Goal: Information Seeking & Learning: Get advice/opinions

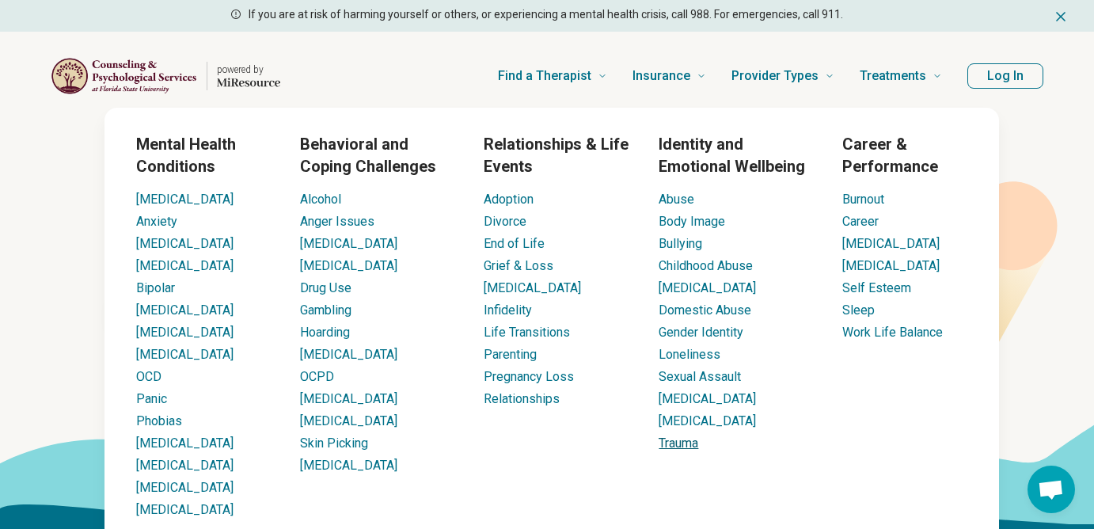
click at [693, 449] on link "Trauma" at bounding box center [679, 442] width 40 height 15
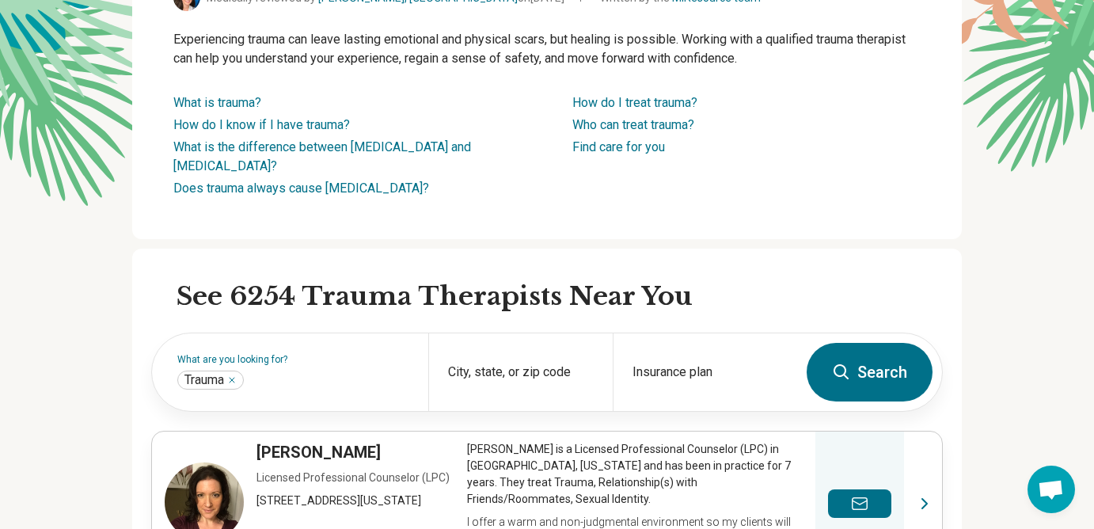
scroll to position [207, 0]
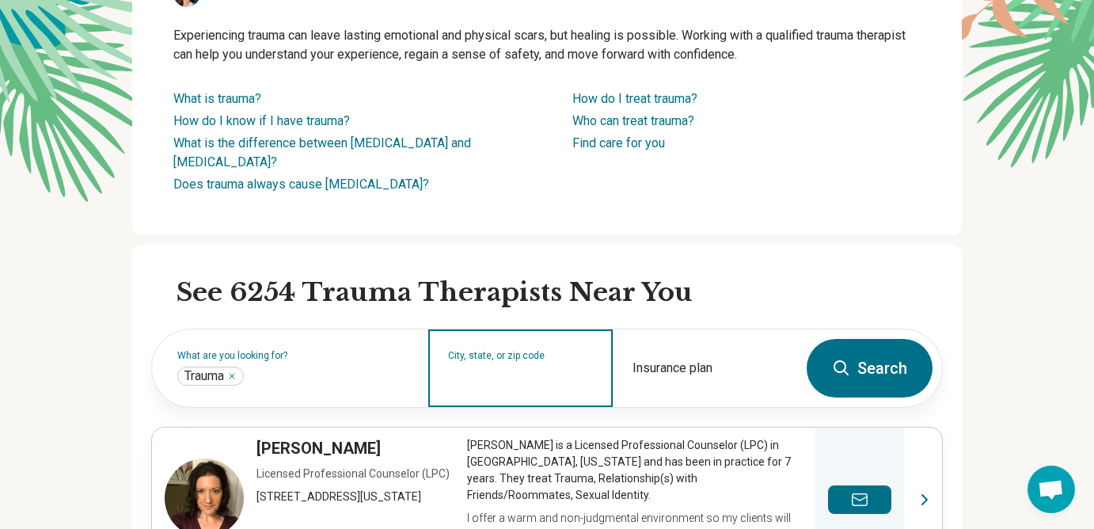
click at [535, 385] on input "City, state, or zip code" at bounding box center [521, 378] width 146 height 19
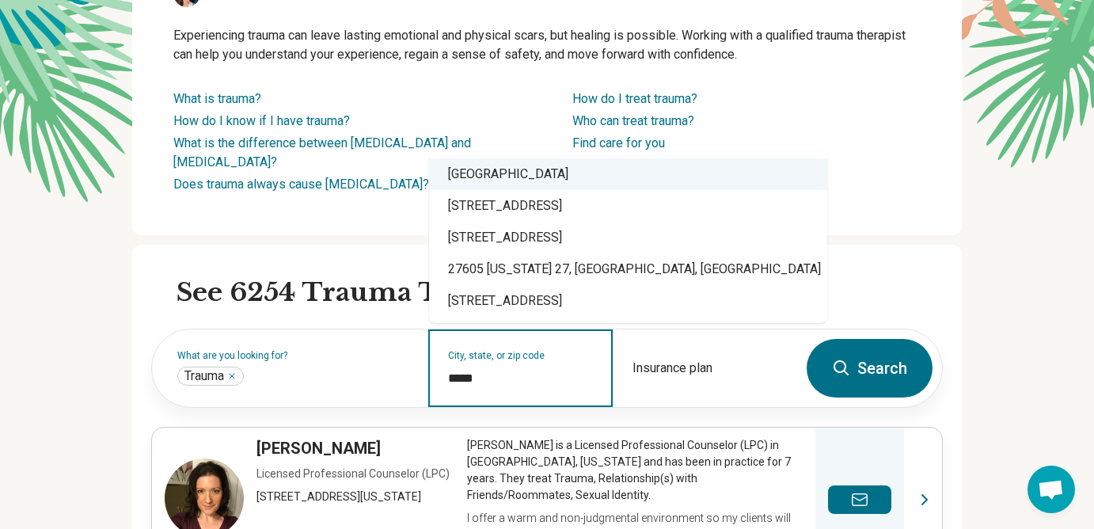
click at [512, 180] on div "Raleigh, NC 27605" at bounding box center [628, 174] width 398 height 32
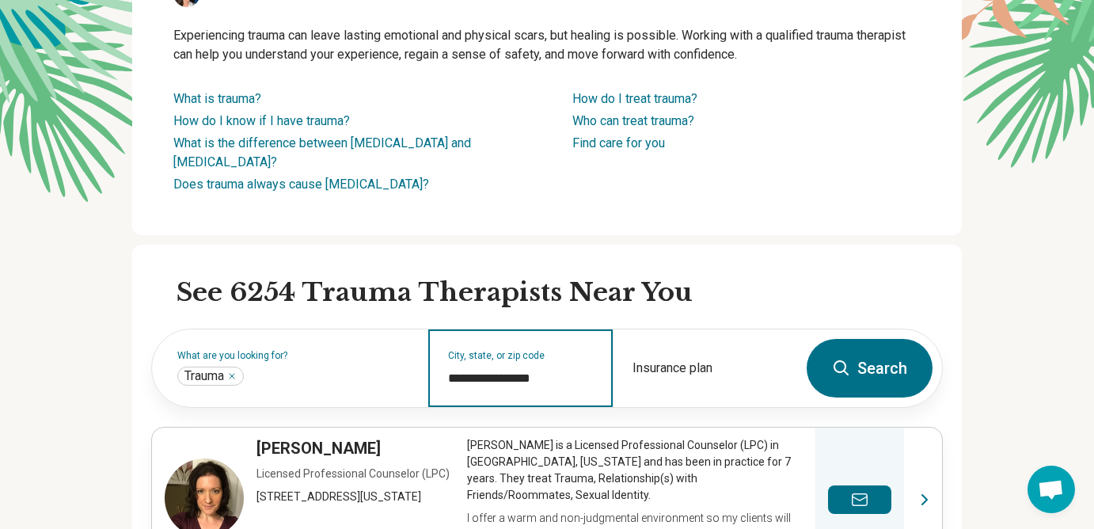
type input "**********"
click at [866, 366] on button "Search" at bounding box center [870, 368] width 126 height 59
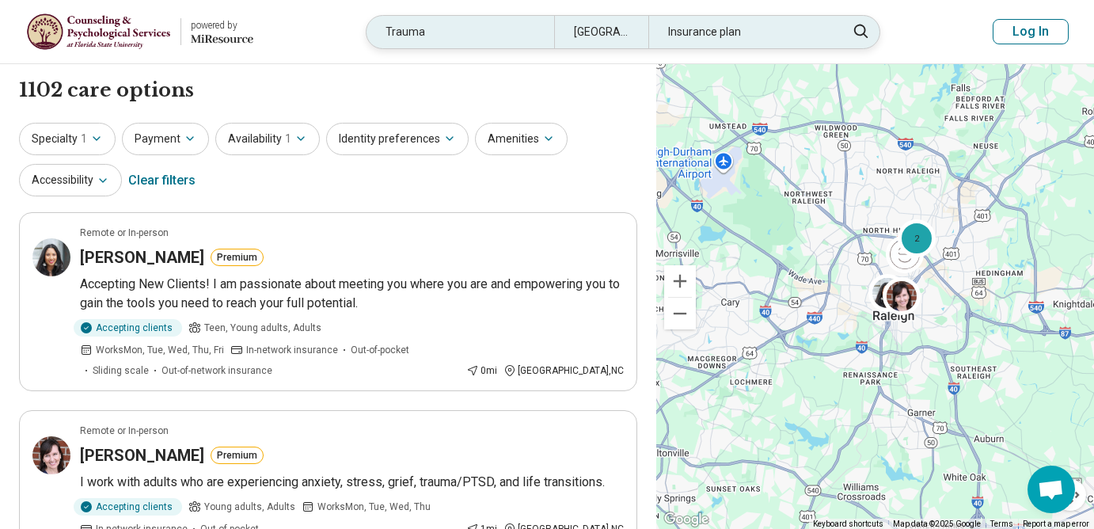
click at [765, 27] on div "Insurance plan" at bounding box center [742, 32] width 188 height 32
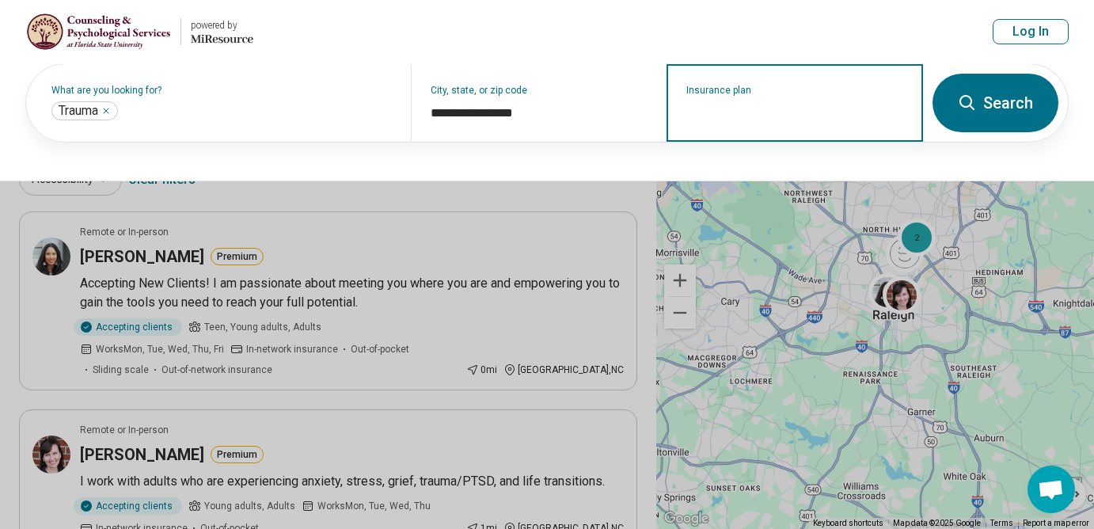
click at [767, 111] on input "Insurance plan" at bounding box center [795, 113] width 218 height 19
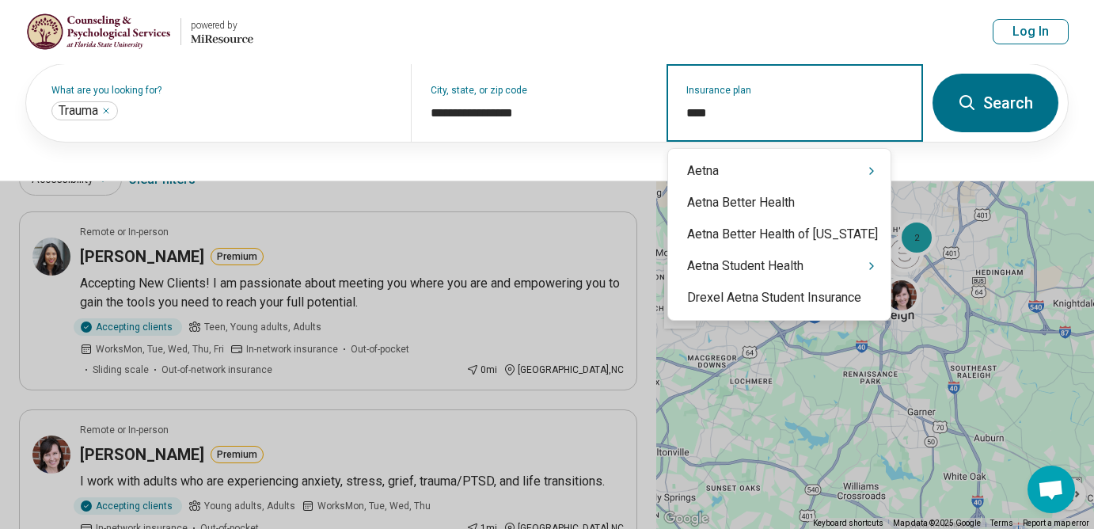
type input "*****"
click at [766, 176] on div "Aetna" at bounding box center [779, 171] width 222 height 32
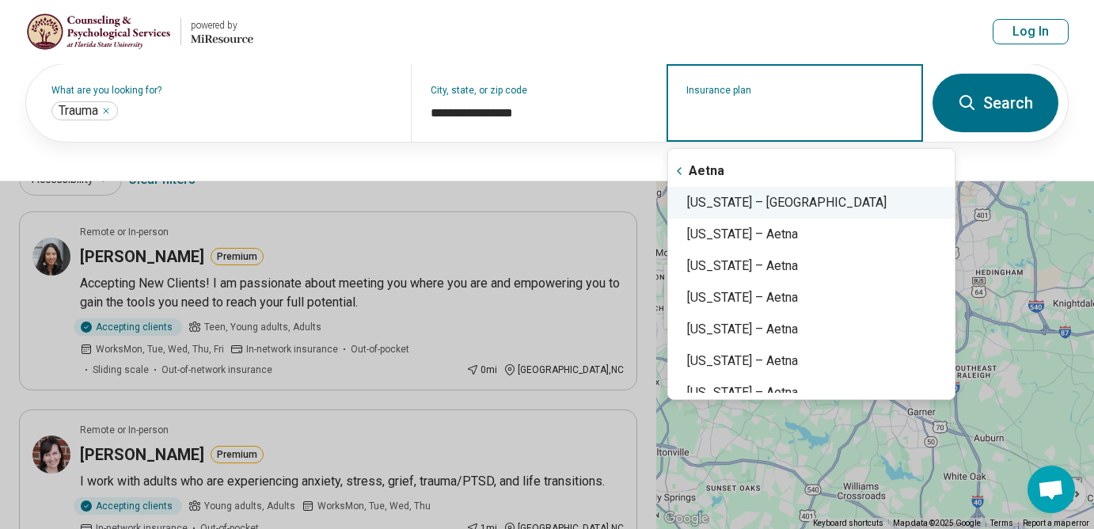
click at [803, 206] on div "North Carolina – Aetna" at bounding box center [811, 203] width 287 height 32
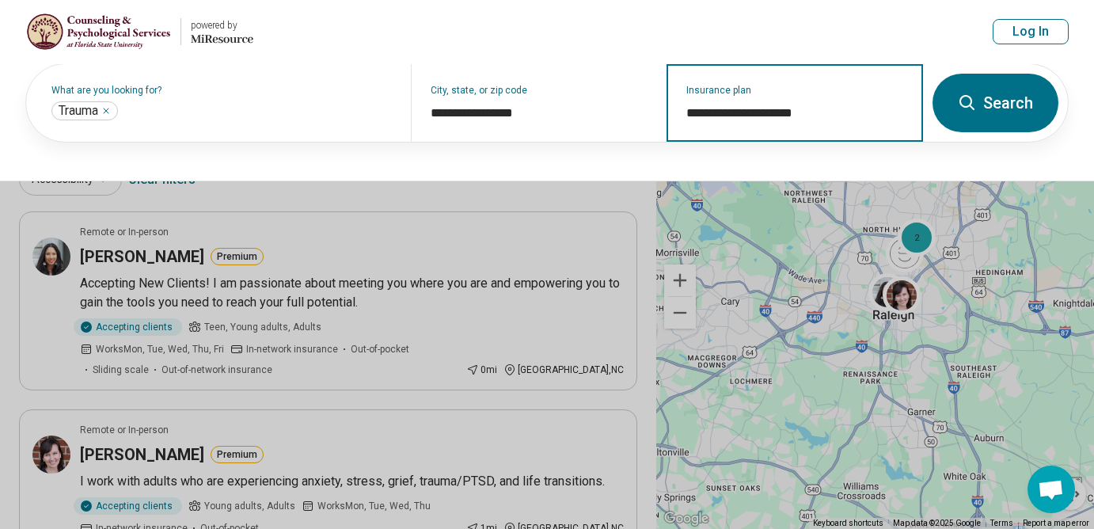
type input "**********"
click at [997, 97] on button "Search" at bounding box center [995, 103] width 126 height 59
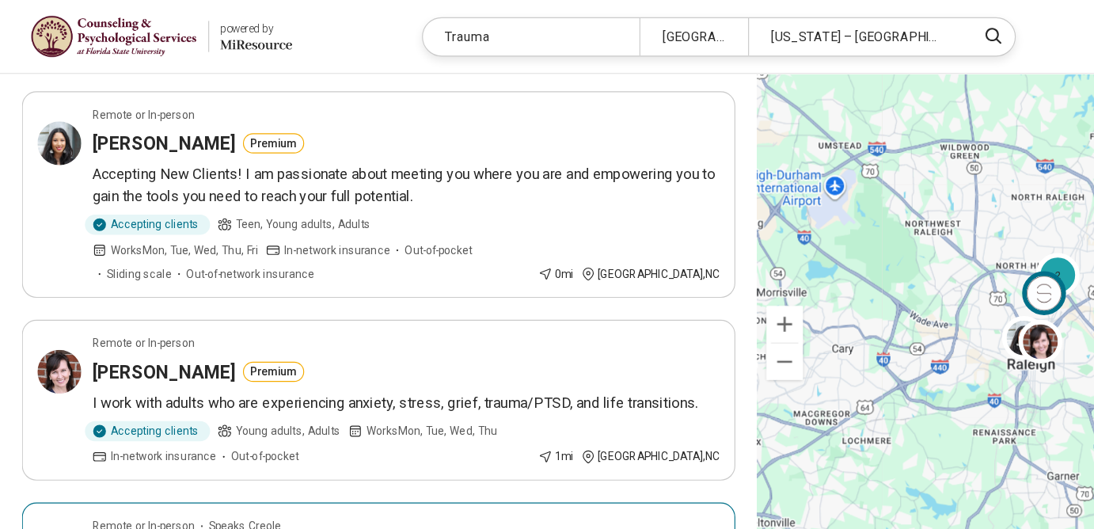
scroll to position [131, 0]
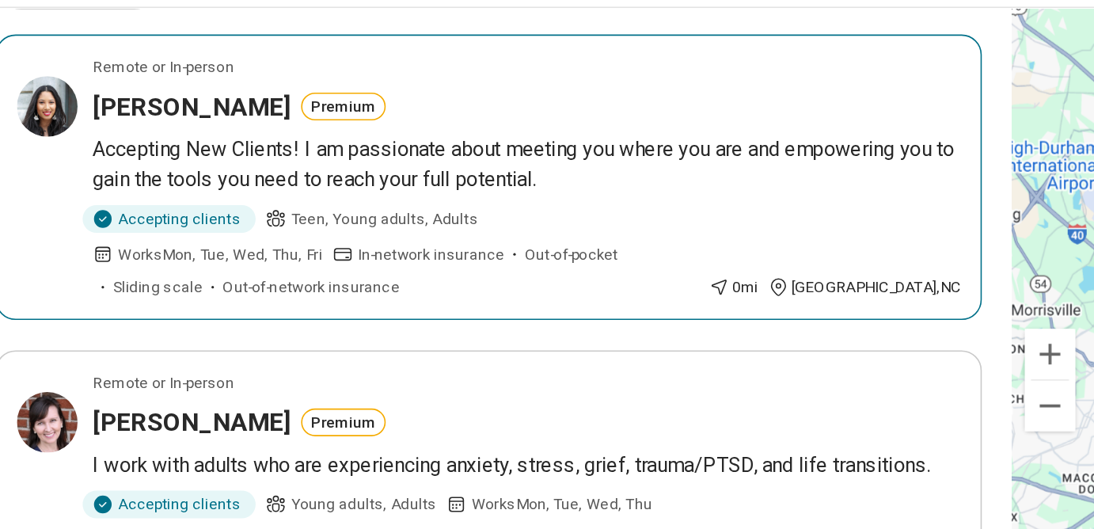
click at [117, 127] on h3 "Emily Jerome" at bounding box center [142, 126] width 124 height 22
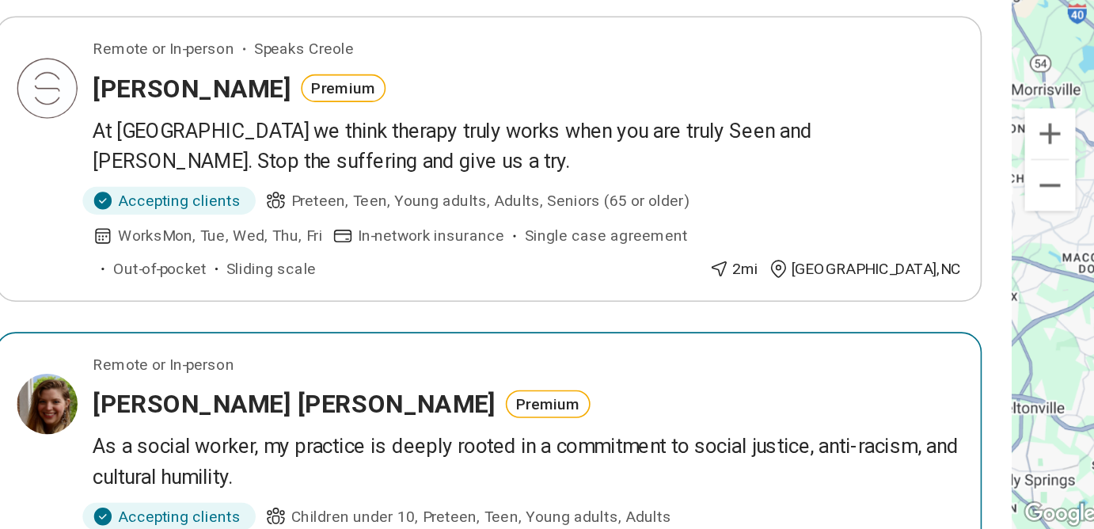
scroll to position [412, 0]
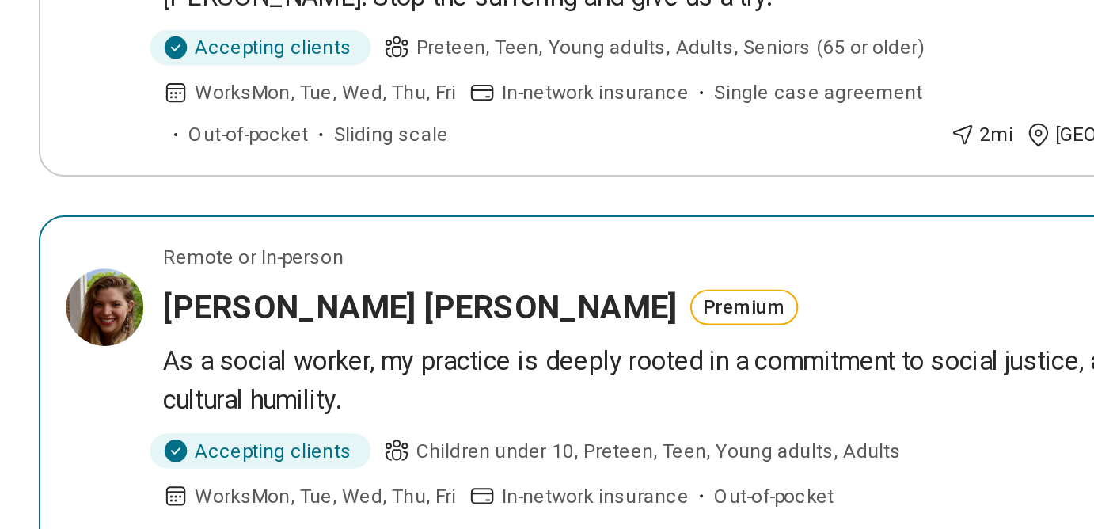
click at [125, 388] on h3 "Heidi Soto Holgate" at bounding box center [206, 399] width 252 height 22
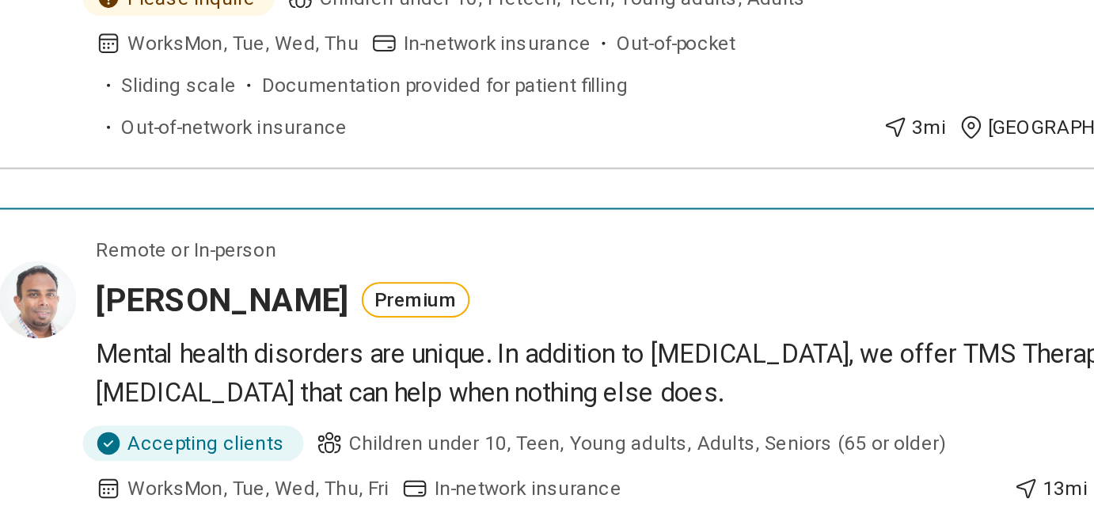
scroll to position [817, 0]
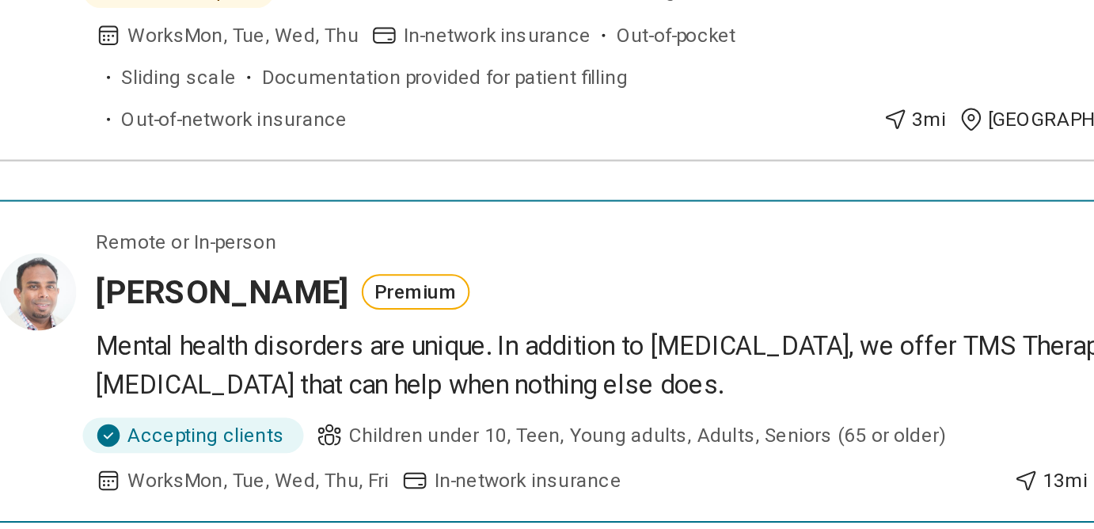
click at [100, 401] on h3 "Vinay Saranga" at bounding box center [142, 412] width 124 height 22
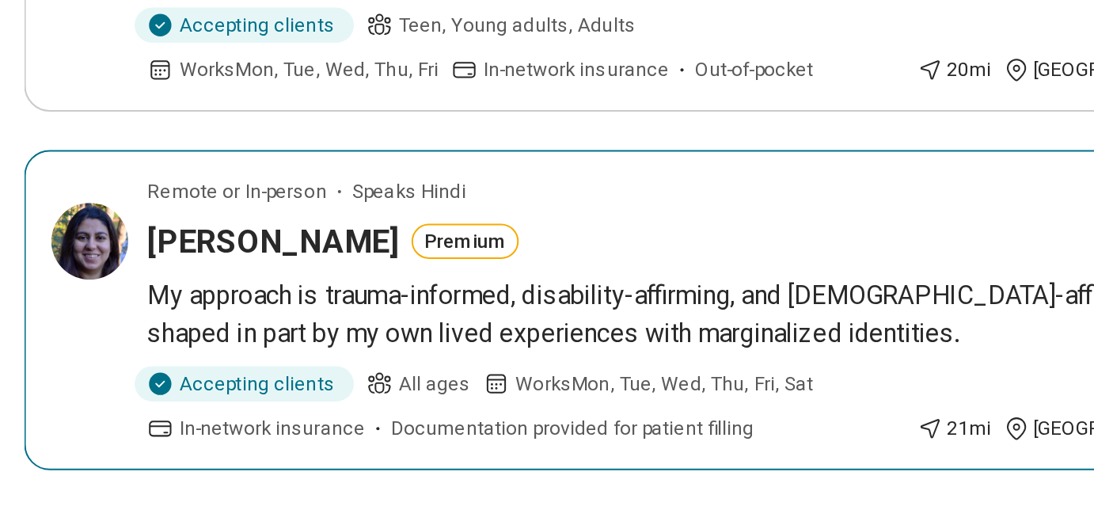
scroll to position [1557, 0]
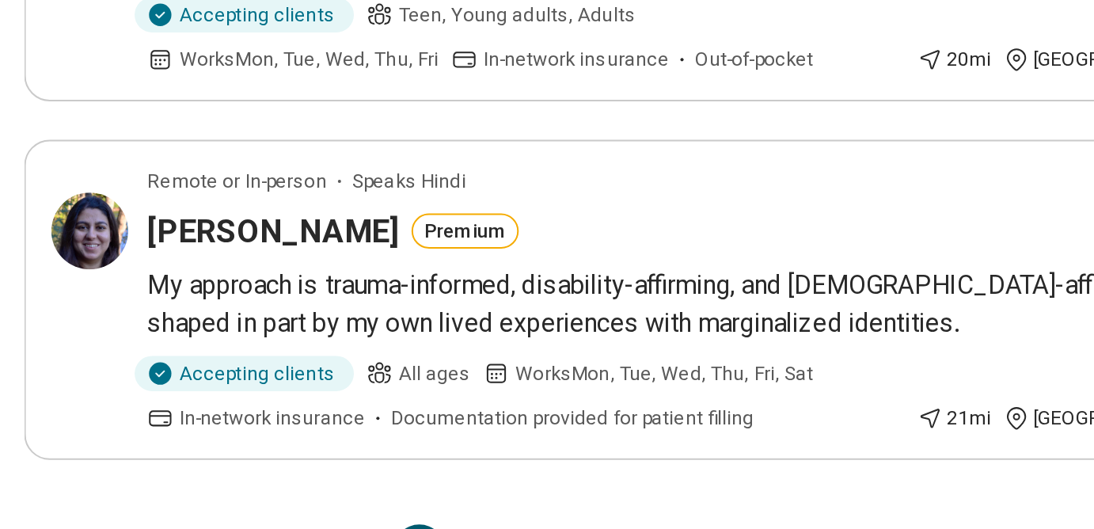
click at [252, 526] on button "2" at bounding box center [252, 538] width 25 height 25
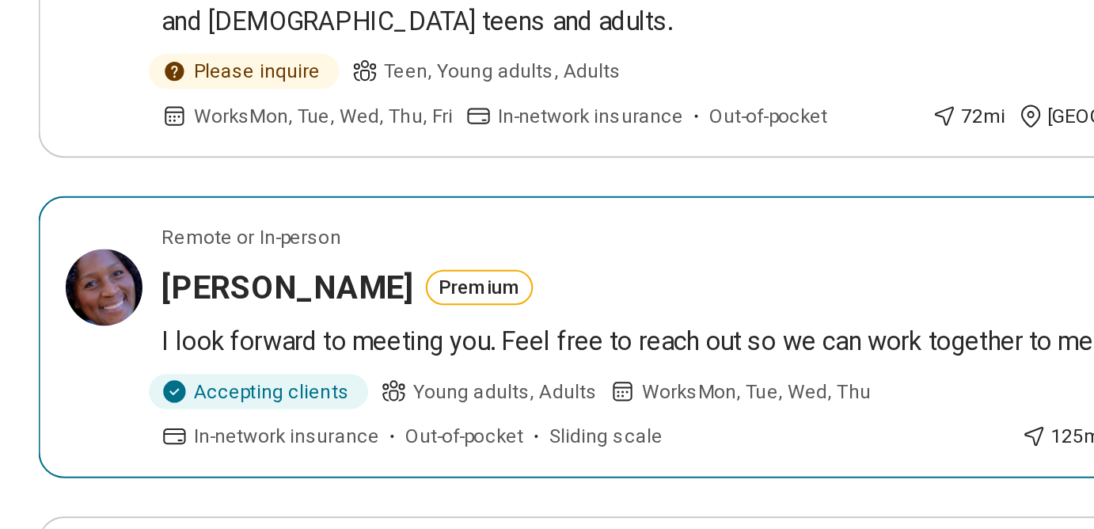
scroll to position [29, 0]
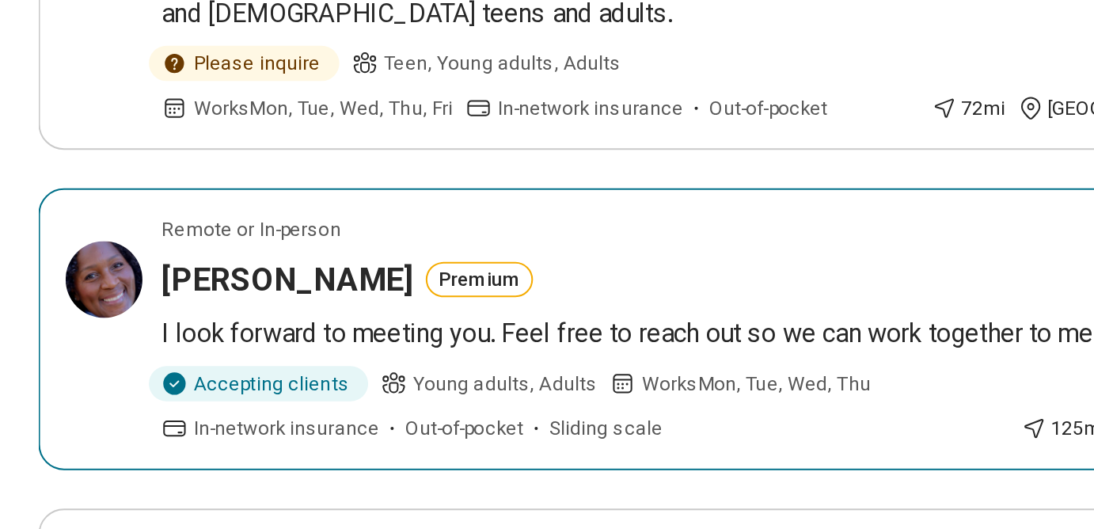
click at [120, 405] on h3 "Charidi Jamison" at bounding box center [142, 405] width 124 height 22
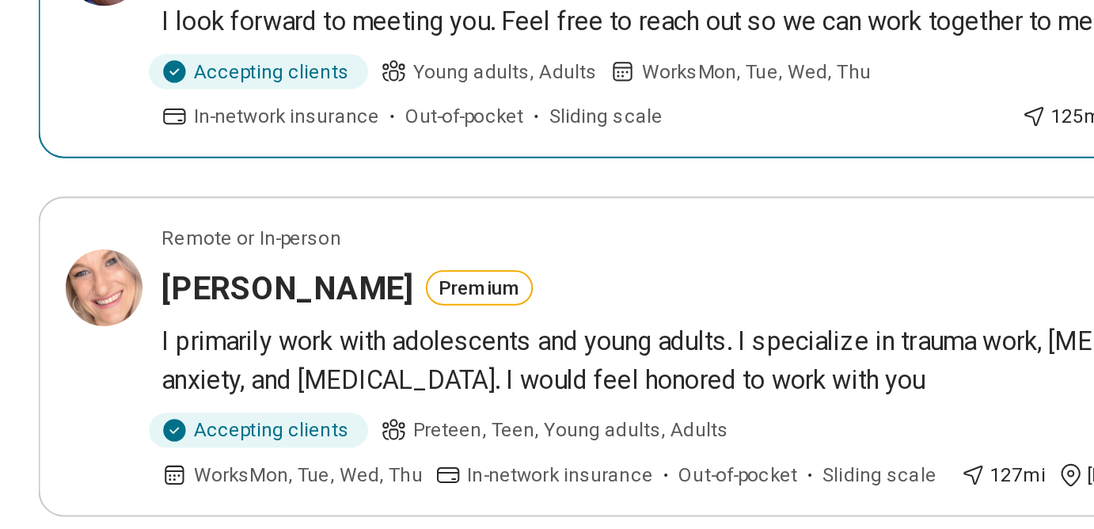
scroll to position [184, 0]
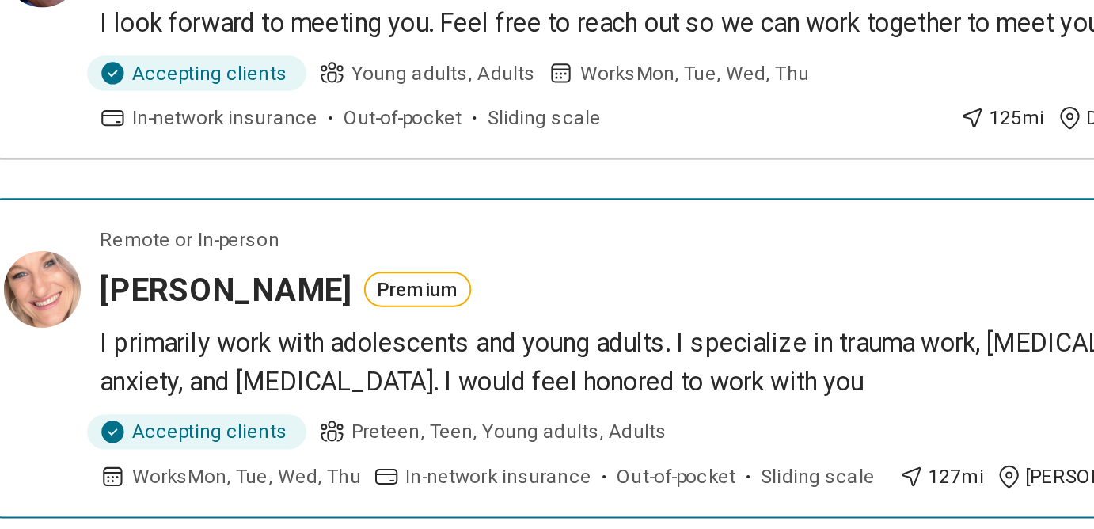
click at [154, 408] on h3 "Julie Capshaw" at bounding box center [142, 409] width 124 height 22
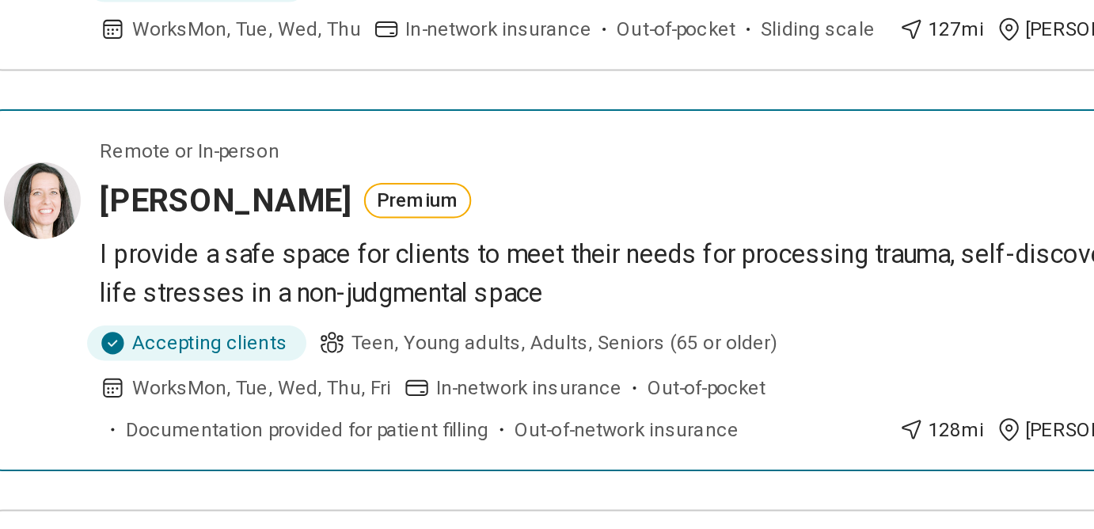
scroll to position [407, 0]
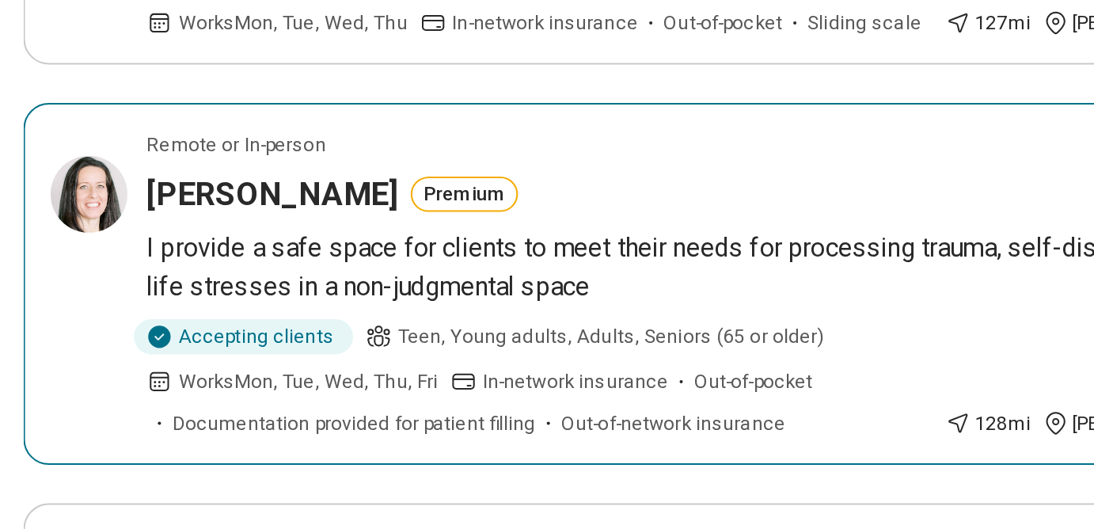
click at [113, 364] on h3 "Julie Suddeth" at bounding box center [142, 363] width 124 height 22
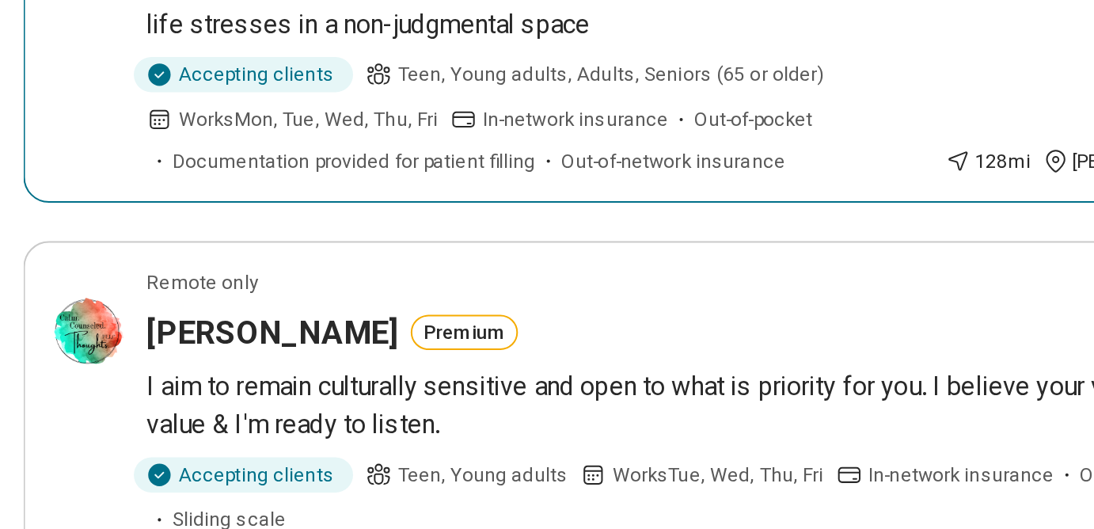
scroll to position [568, 0]
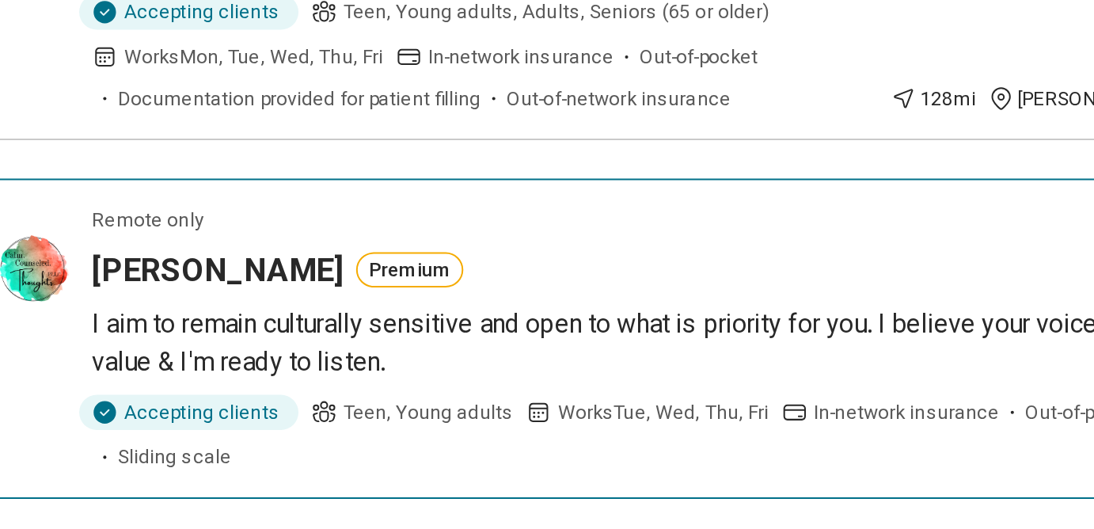
click at [131, 402] on h3 "Ebony Martinez" at bounding box center [142, 400] width 124 height 22
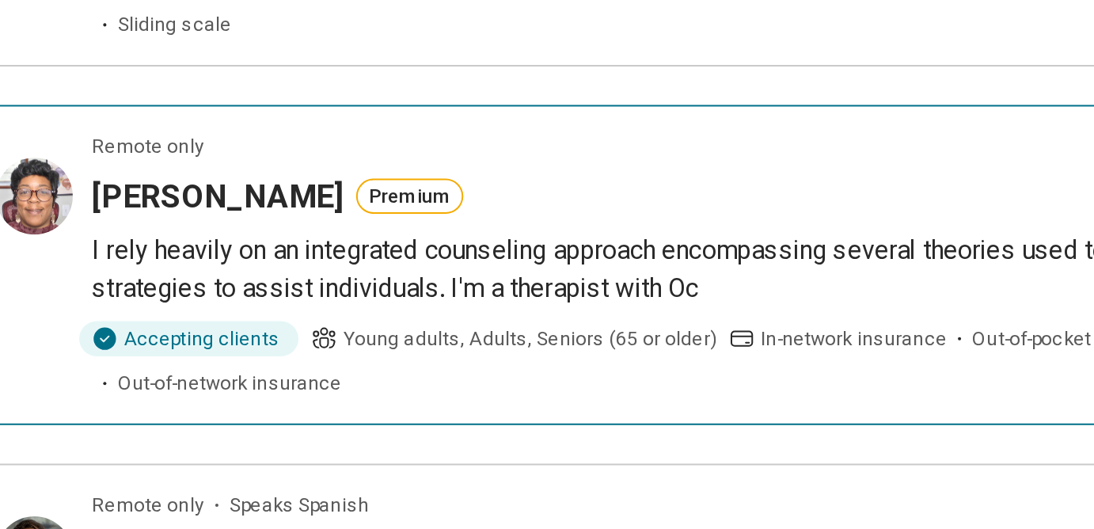
scroll to position [782, 0]
click at [119, 363] on h3 "Monique Dais" at bounding box center [142, 363] width 124 height 22
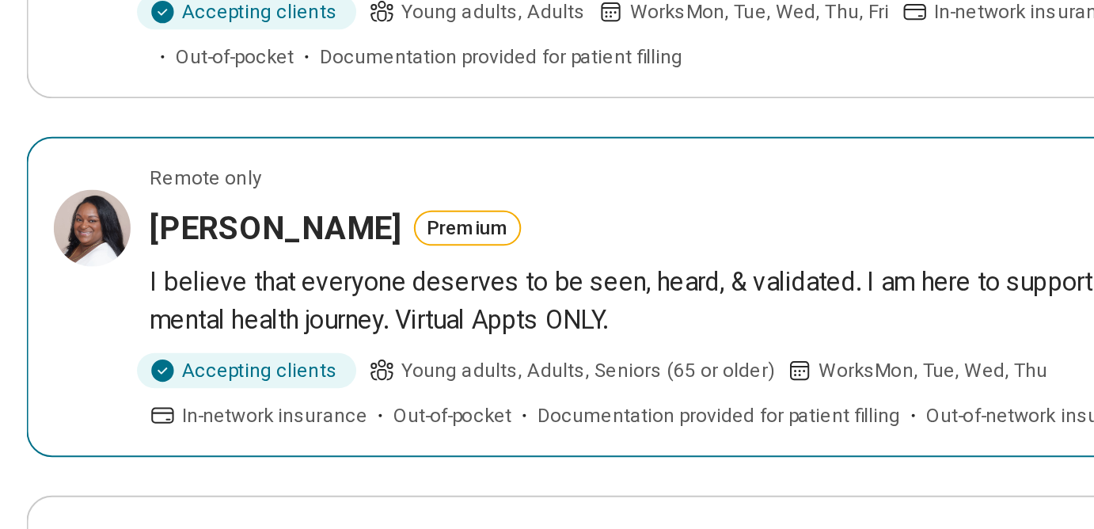
scroll to position [1152, 0]
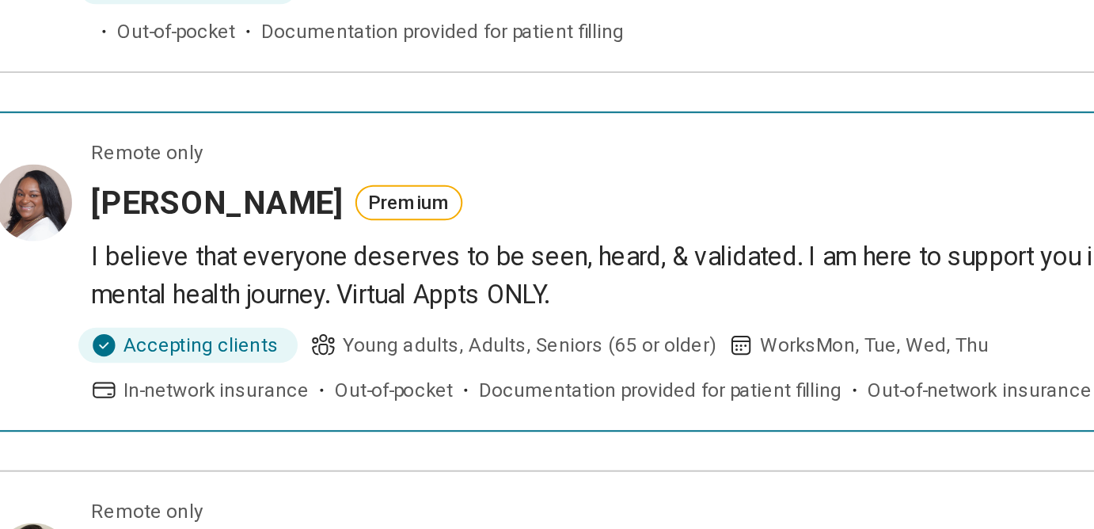
click at [149, 356] on h3 "Tiffany Baker-Chapman" at bounding box center [142, 367] width 124 height 22
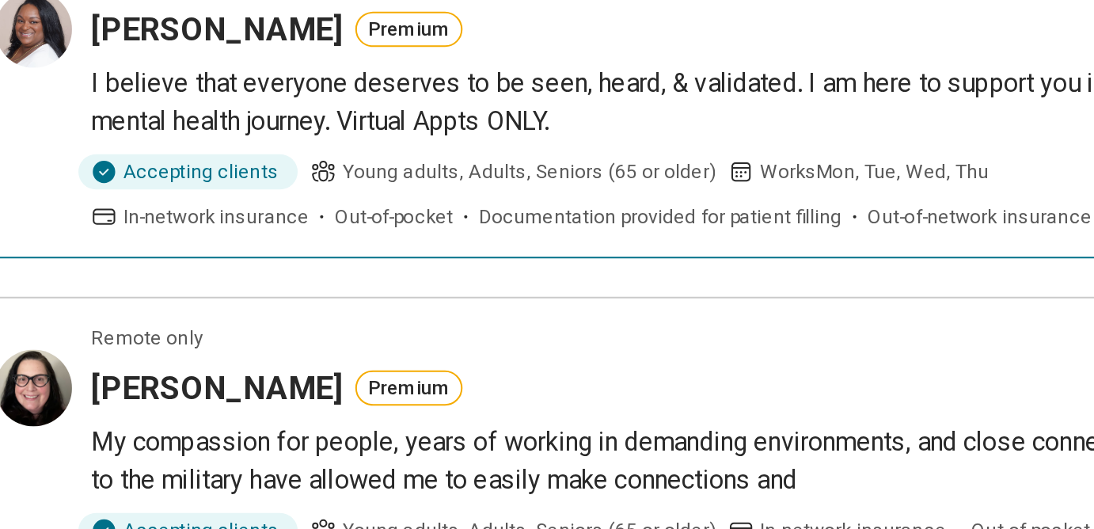
scroll to position [1267, 0]
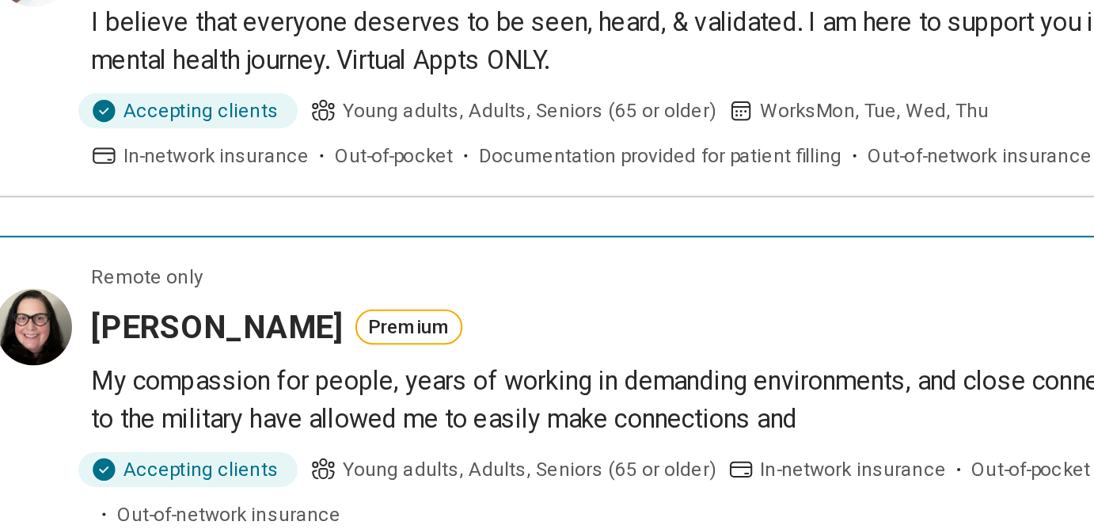
click at [123, 418] on h3 "[PERSON_NAME]" at bounding box center [142, 429] width 124 height 22
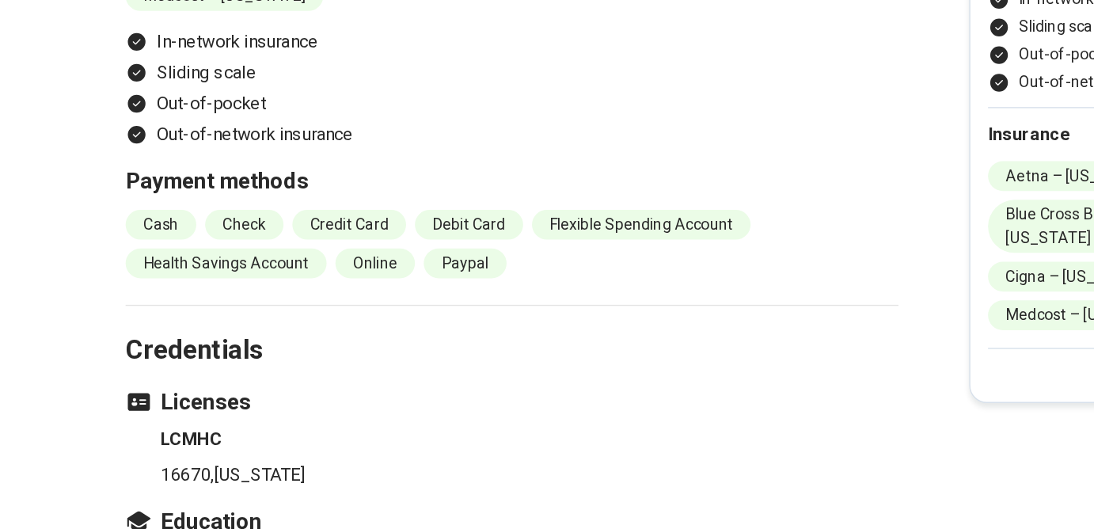
scroll to position [1494, 0]
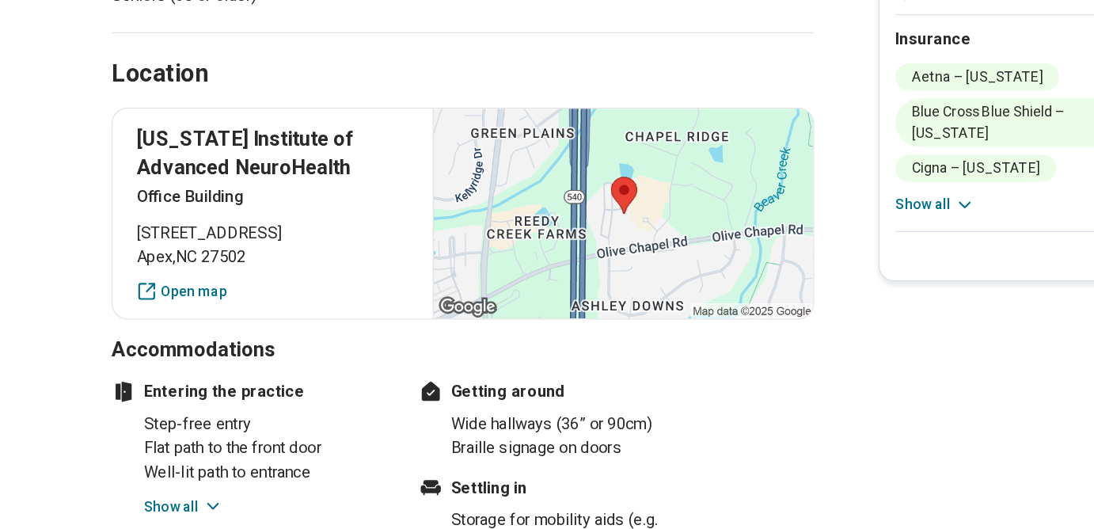
scroll to position [733, 0]
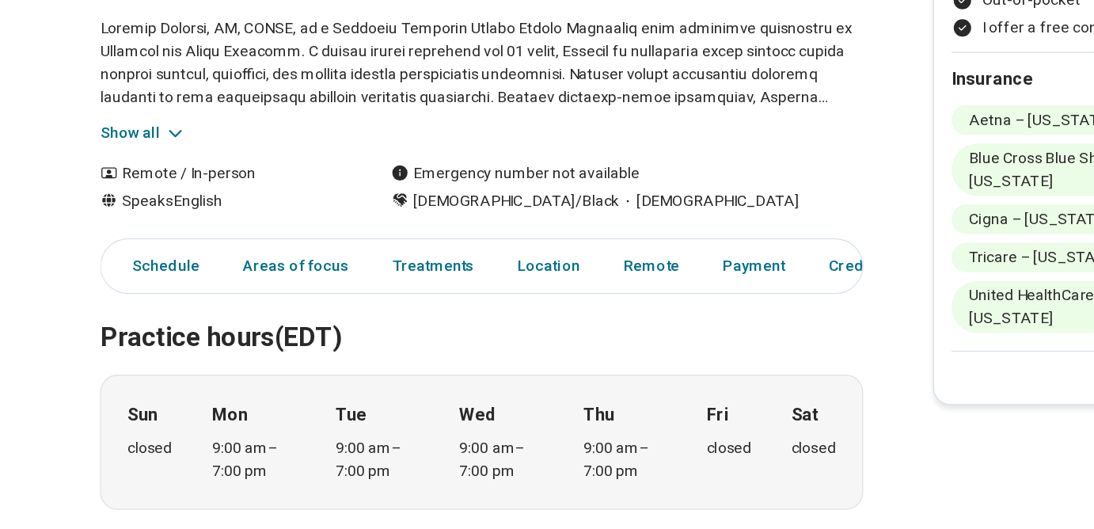
scroll to position [135, 0]
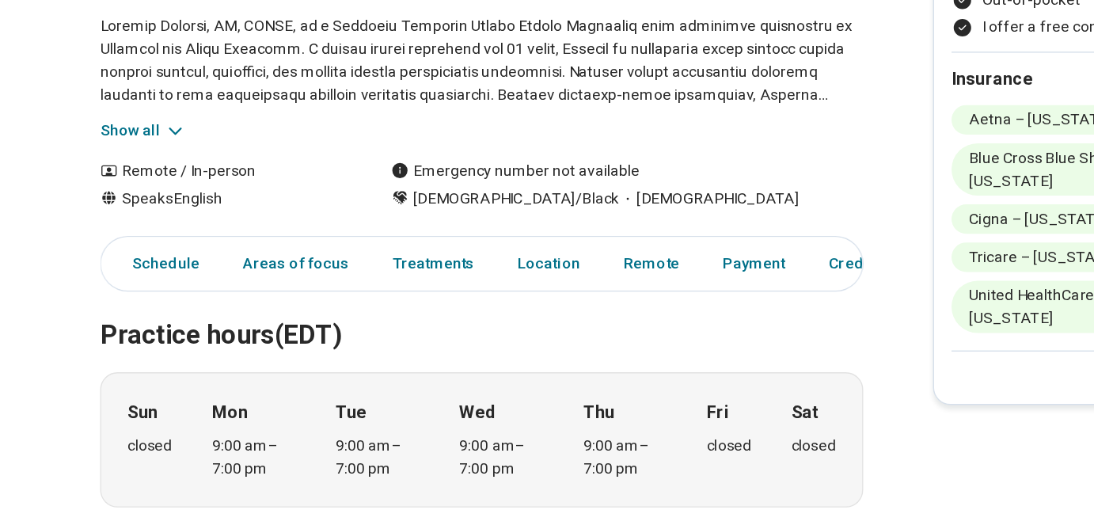
click at [177, 234] on button "Show all" at bounding box center [173, 239] width 63 height 17
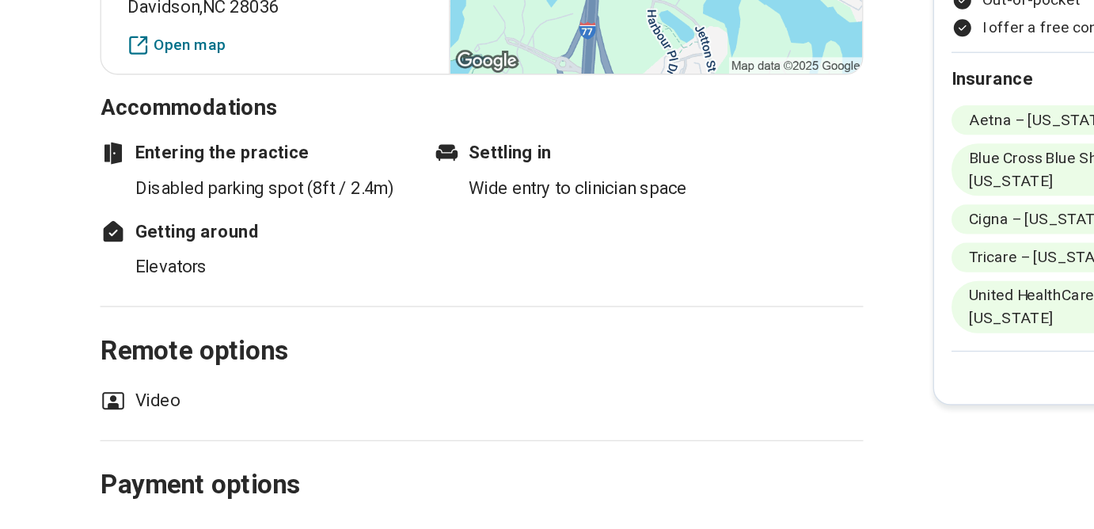
scroll to position [1286, 0]
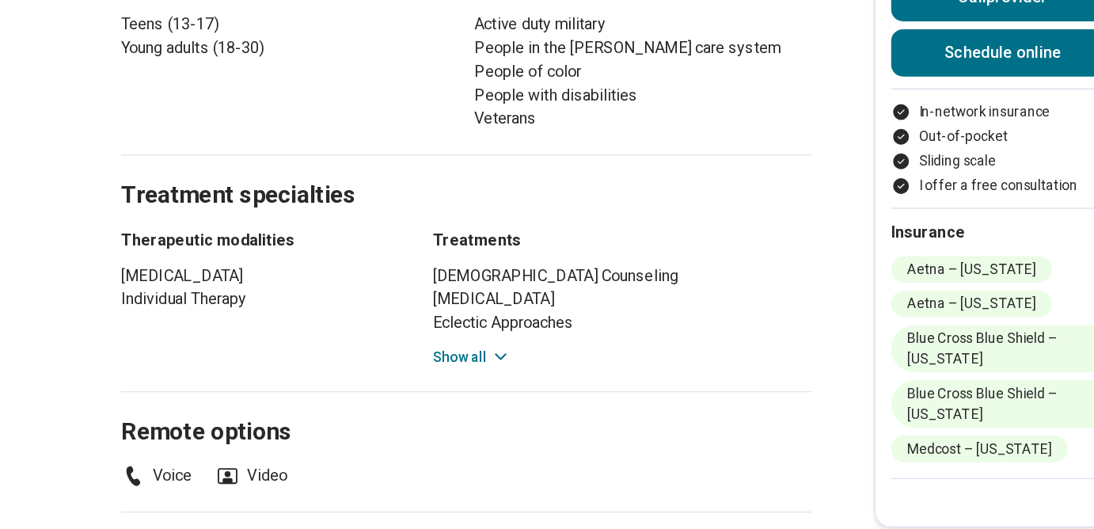
scroll to position [978, 0]
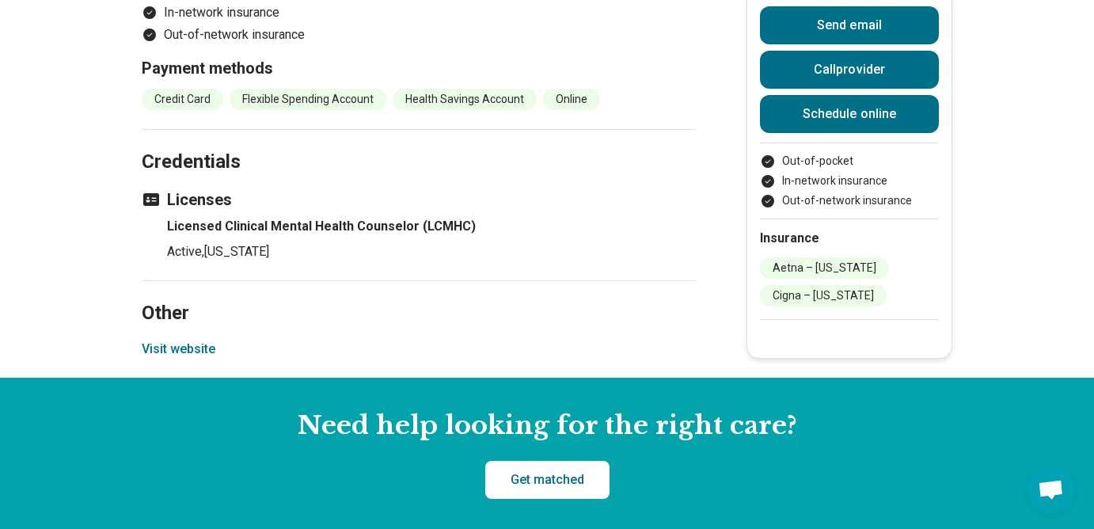
scroll to position [1228, 0]
